Goal: Transaction & Acquisition: Purchase product/service

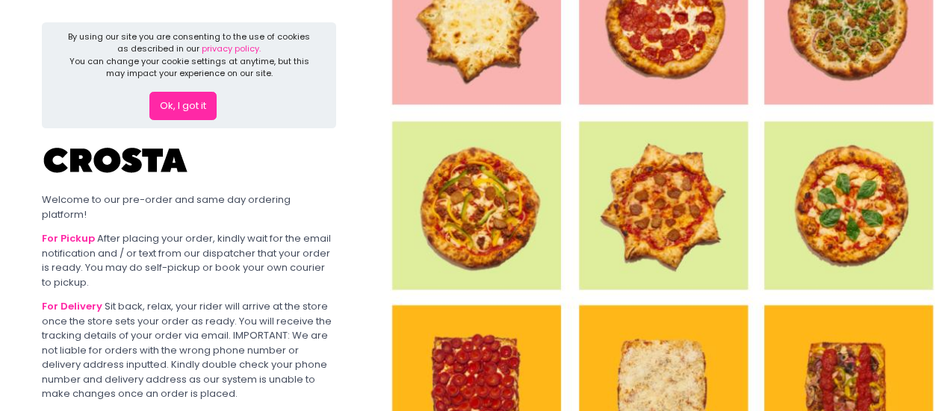
click at [173, 110] on button "Ok, I got it" at bounding box center [182, 106] width 67 height 28
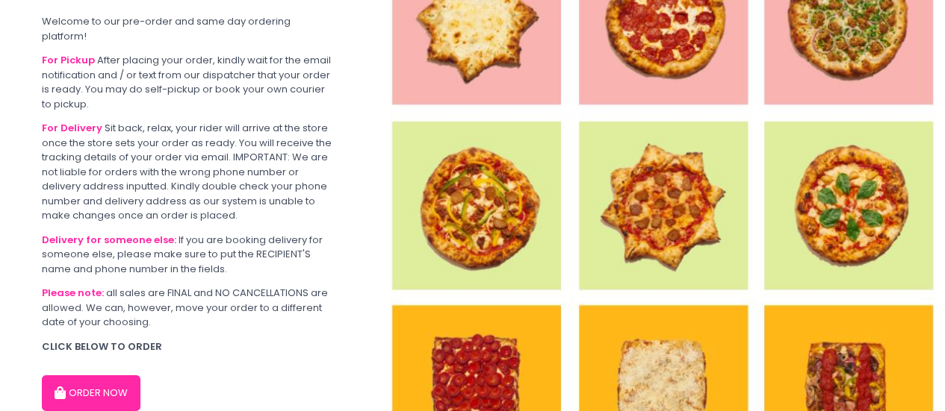
scroll to position [124, 0]
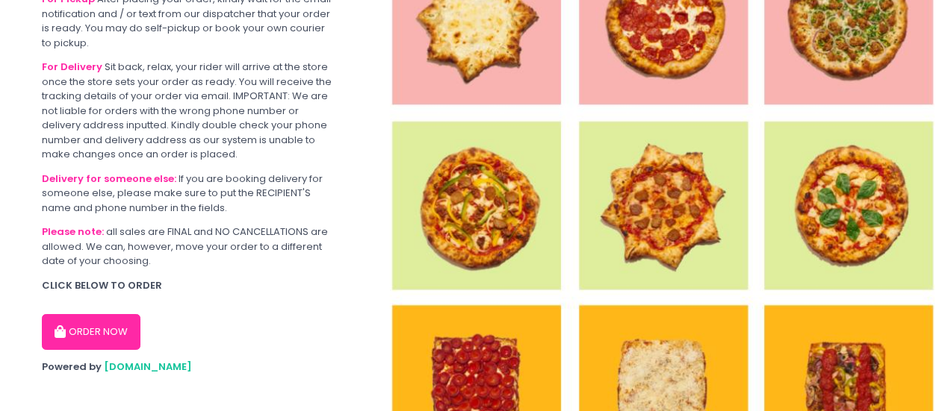
click at [119, 323] on button "ORDER NOW" at bounding box center [91, 332] width 99 height 36
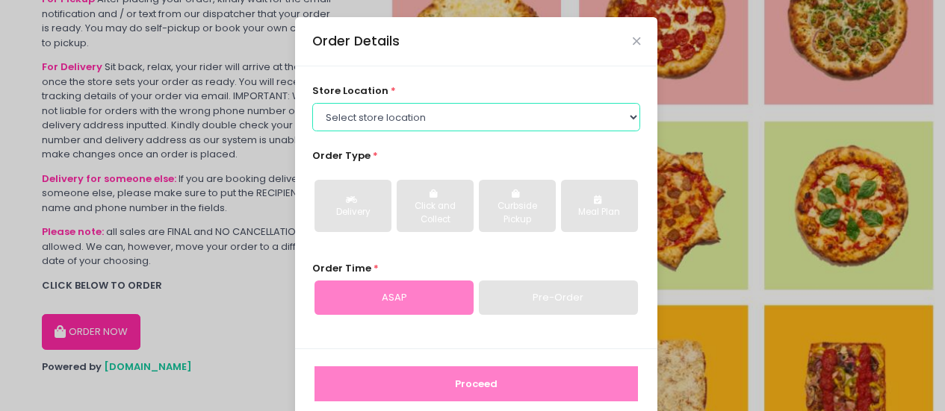
click at [440, 112] on select "Select store location [PERSON_NAME] Pizza - [PERSON_NAME] Pizza - [GEOGRAPHIC_D…" at bounding box center [476, 117] width 329 height 28
select select "5fabb2e53664a8677beaeb89"
click at [312, 103] on select "Select store location [PERSON_NAME] Pizza - [PERSON_NAME] Pizza - [GEOGRAPHIC_D…" at bounding box center [476, 117] width 329 height 28
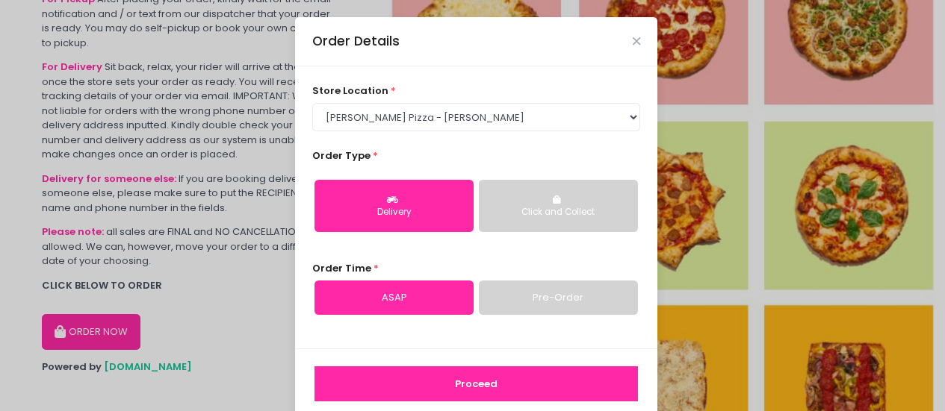
click at [434, 214] on div "Delivery" at bounding box center [394, 212] width 138 height 13
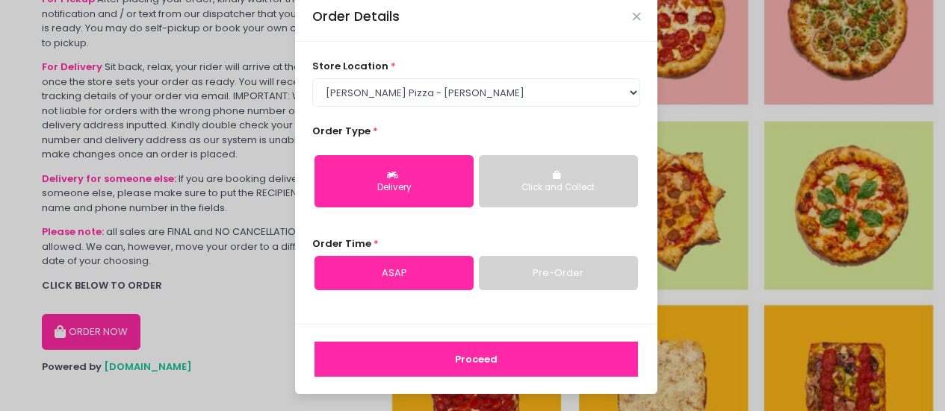
click at [513, 279] on link "Pre-Order" at bounding box center [558, 273] width 159 height 34
select select "[DATE]"
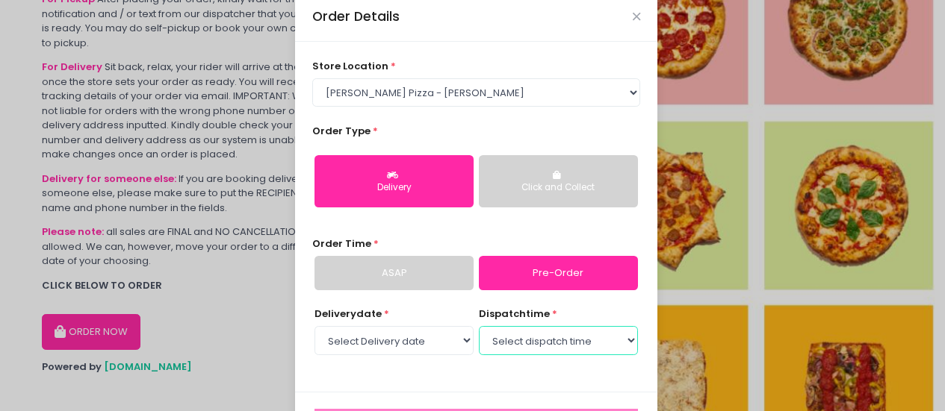
click at [535, 328] on select "Select dispatch time 04:00 PM - 04:30 PM 04:30 PM - 05:00 PM 05:00 PM - 05:30 P…" at bounding box center [558, 340] width 159 height 28
select select "16:00"
click at [479, 326] on select "Select dispatch time 04:00 PM - 04:30 PM 04:30 PM - 05:00 PM 05:00 PM - 05:30 P…" at bounding box center [558, 340] width 159 height 28
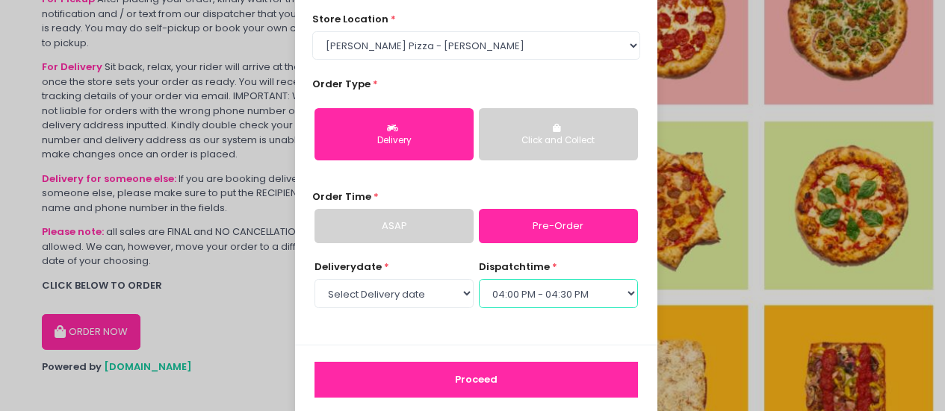
scroll to position [92, 0]
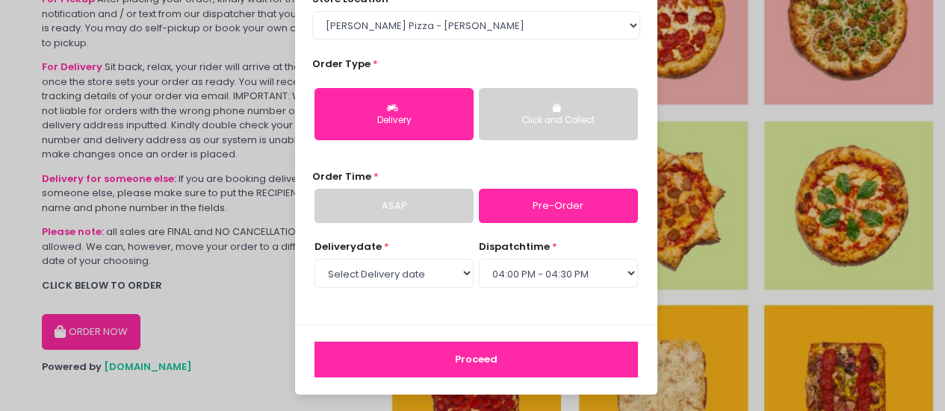
click at [459, 355] on button "Proceed" at bounding box center [475, 360] width 323 height 36
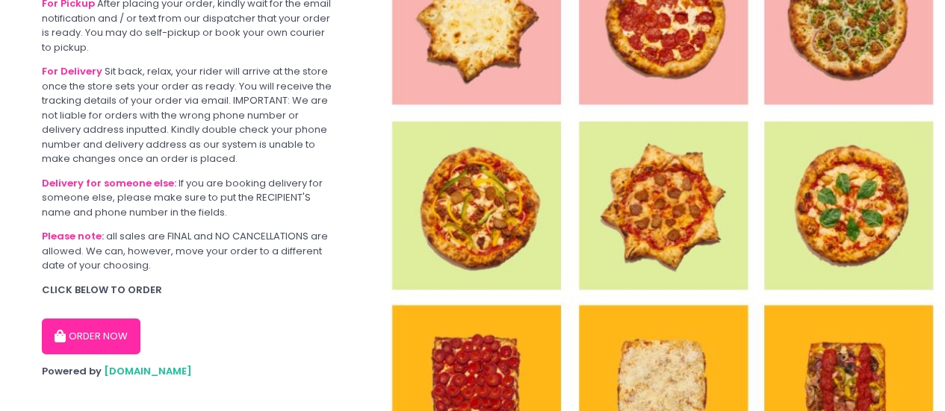
scroll to position [124, 0]
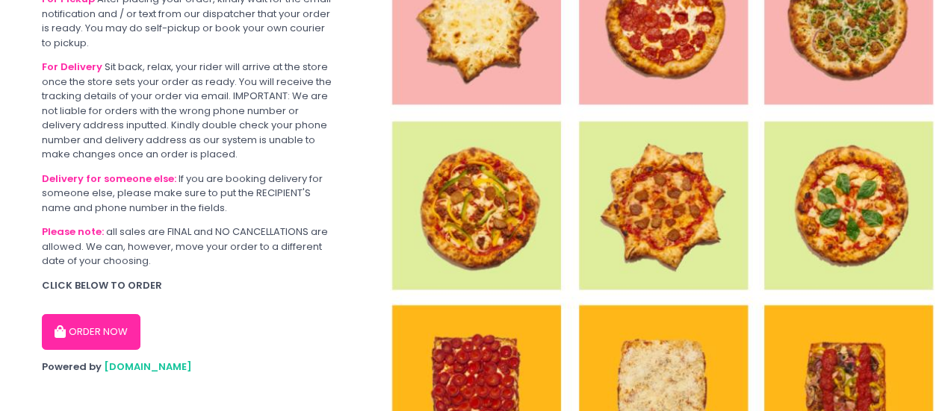
click at [117, 314] on button "ORDER NOW" at bounding box center [91, 332] width 99 height 36
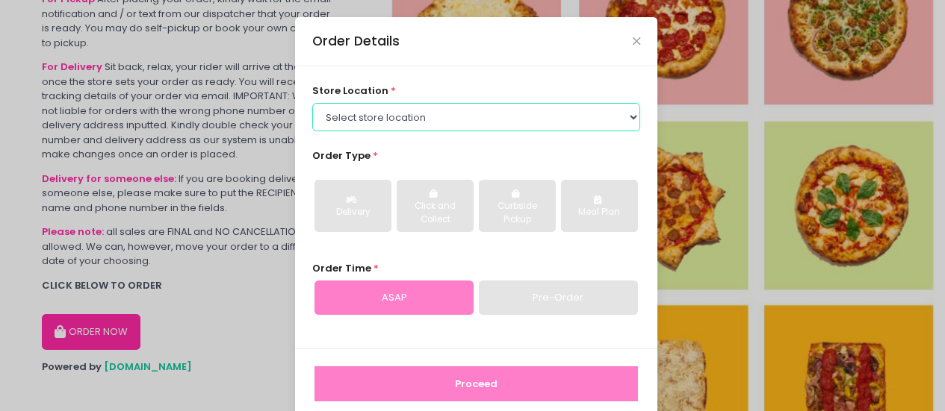
click at [420, 119] on select "Select store location [PERSON_NAME] Pizza - [PERSON_NAME] Pizza - [GEOGRAPHIC_D…" at bounding box center [476, 117] width 329 height 28
select select "5fabb2e53664a8677beaeb89"
click at [312, 103] on select "Select store location [PERSON_NAME] Pizza - [PERSON_NAME] Pizza - [GEOGRAPHIC_D…" at bounding box center [476, 117] width 329 height 28
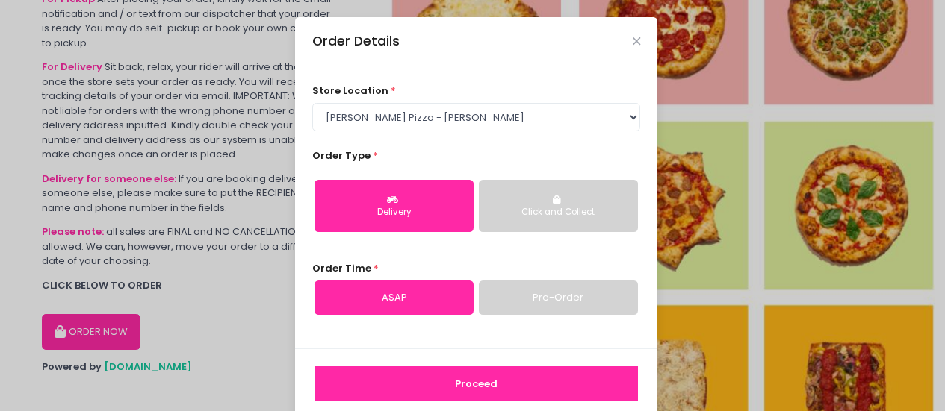
click at [512, 291] on link "Pre-Order" at bounding box center [558, 298] width 159 height 34
select select "[DATE]"
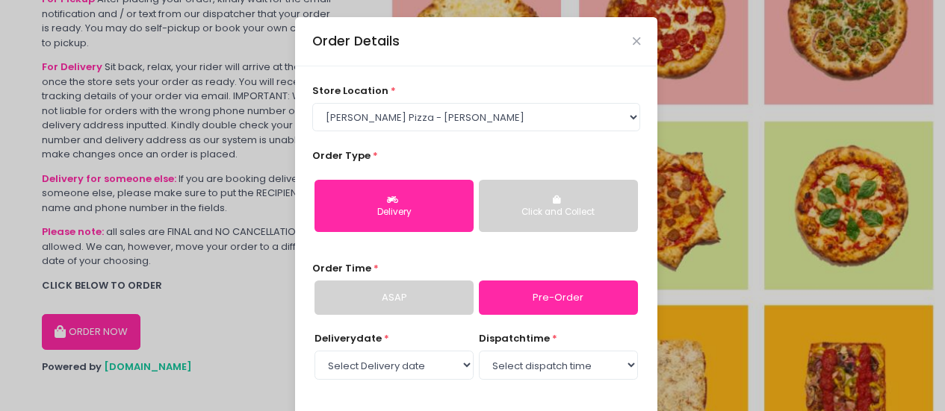
scroll to position [92, 0]
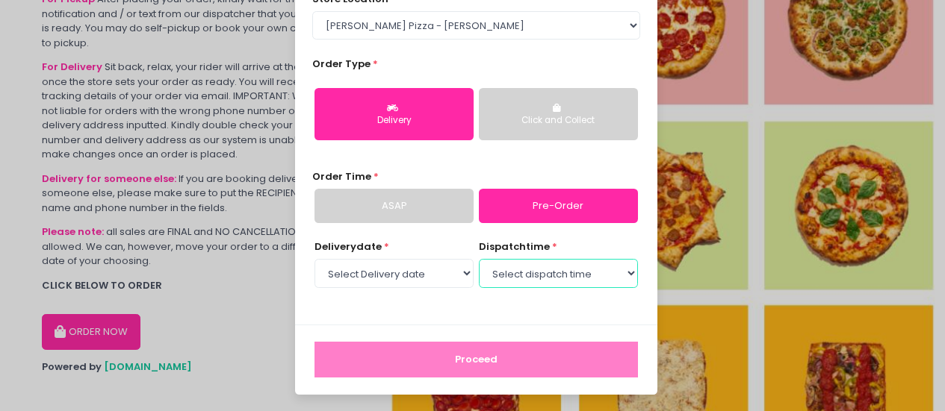
click at [529, 276] on select "Select dispatch time 04:30 PM - 05:00 PM 05:00 PM - 05:30 PM 05:30 PM - 06:00 P…" at bounding box center [558, 273] width 159 height 28
select select "17:00"
click at [479, 259] on select "Select dispatch time 04:30 PM - 05:00 PM 05:00 PM - 05:30 PM 05:30 PM - 06:00 P…" at bounding box center [558, 273] width 159 height 28
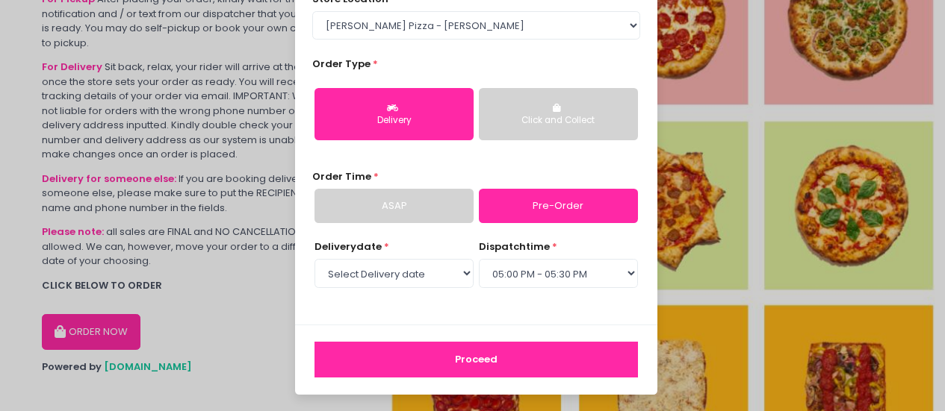
click at [426, 369] on button "Proceed" at bounding box center [475, 360] width 323 height 36
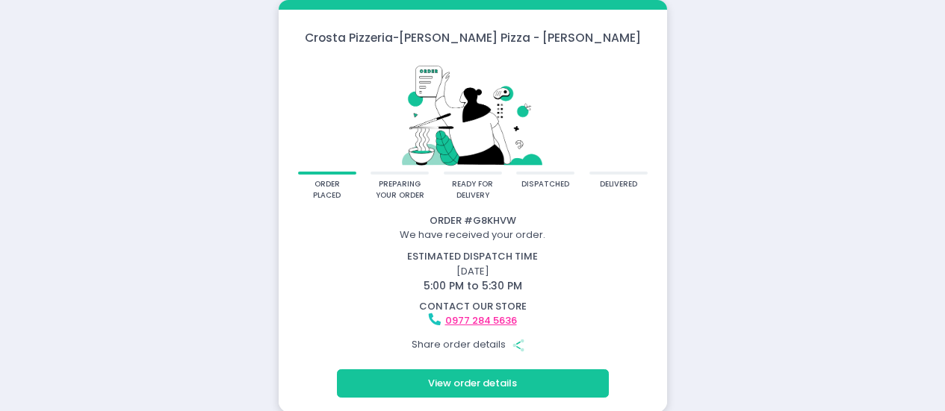
scroll to position [1, 0]
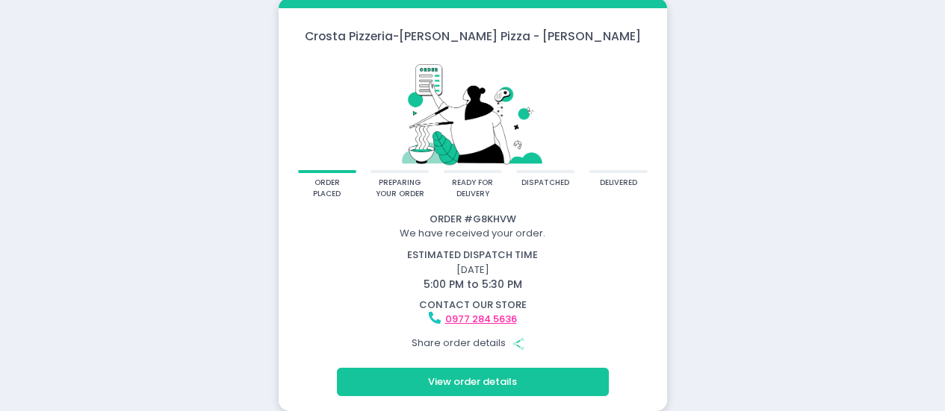
click at [411, 193] on div "preparing your order" at bounding box center [400, 189] width 49 height 22
click at [463, 192] on div "ready for delivery" at bounding box center [472, 189] width 49 height 22
click at [499, 383] on button "View order details" at bounding box center [473, 382] width 272 height 28
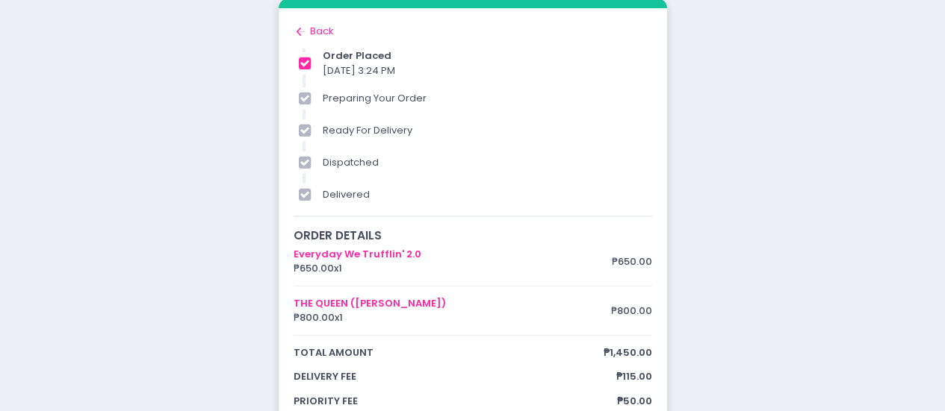
scroll to position [0, 0]
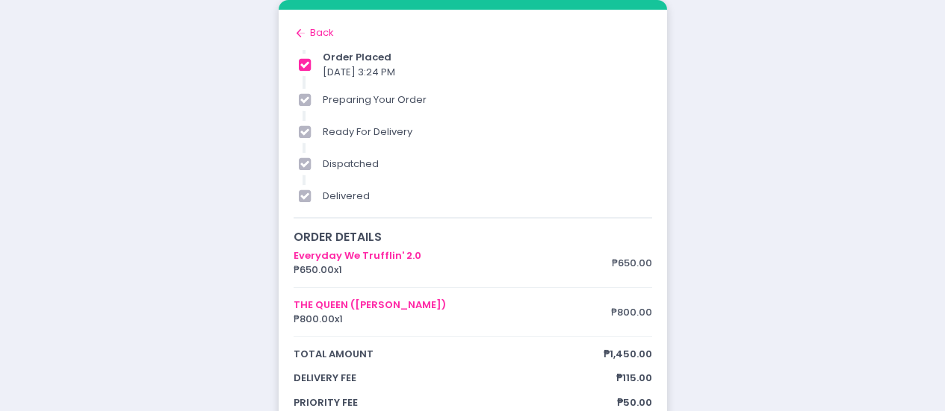
click at [302, 35] on icon "Back to home Created with Sketch." at bounding box center [300, 33] width 15 height 15
